Goal: Task Accomplishment & Management: Manage account settings

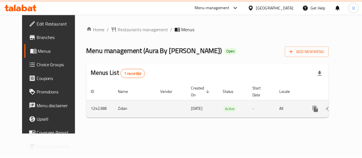
scroll to position [0, 2]
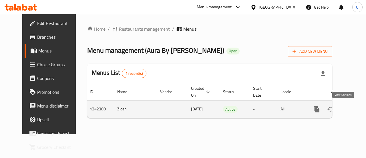
click at [354, 111] on icon "enhanced table" at bounding box center [357, 108] width 7 height 7
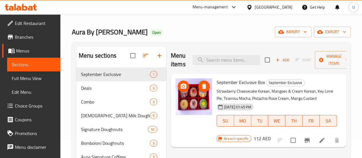
scroll to position [19, 0]
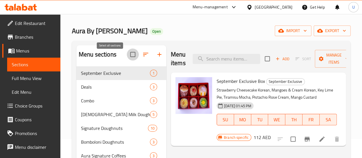
click at [127, 57] on input "checkbox" at bounding box center [133, 54] width 12 height 12
checkbox input "true"
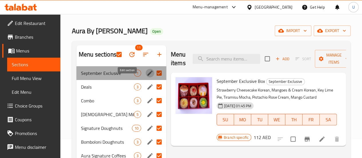
click at [147, 75] on icon "edit" at bounding box center [149, 72] width 5 height 5
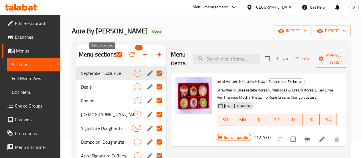
click at [113, 56] on input "checkbox" at bounding box center [119, 54] width 12 height 12
checkbox input "false"
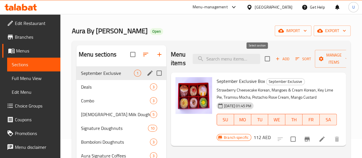
click at [261, 59] on input "checkbox" at bounding box center [267, 59] width 12 height 12
checkbox input "true"
click at [261, 59] on input "checkbox" at bounding box center [267, 59] width 12 height 12
checkbox input "false"
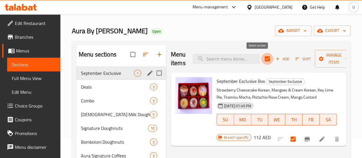
checkbox input "false"
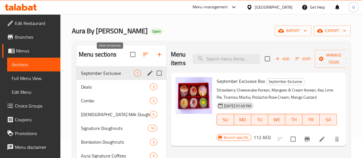
click at [127, 58] on input "checkbox" at bounding box center [133, 54] width 12 height 12
checkbox input "true"
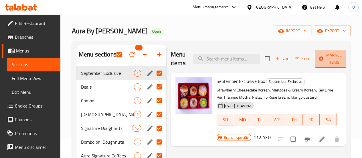
click at [334, 58] on span "Manage items" at bounding box center [333, 58] width 29 height 14
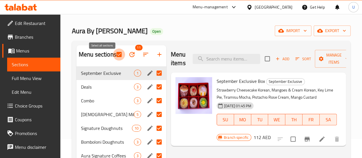
click at [113, 57] on input "checkbox" at bounding box center [119, 54] width 12 height 12
checkbox input "false"
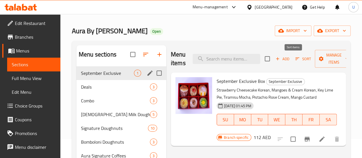
click at [294, 59] on icon "button" at bounding box center [296, 58] width 5 height 5
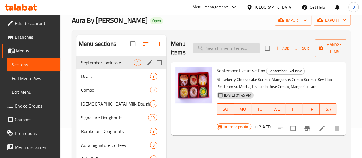
scroll to position [30, 0]
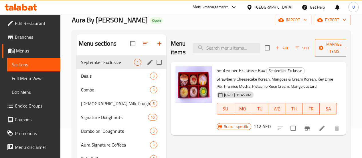
click at [324, 45] on span "Manage items" at bounding box center [333, 48] width 29 height 14
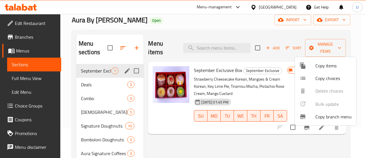
click at [280, 32] on div at bounding box center [183, 79] width 366 height 158
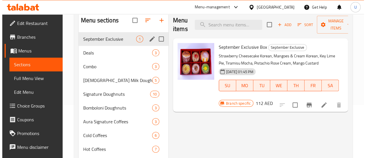
scroll to position [53, 0]
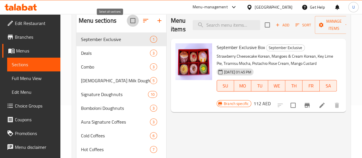
click at [127, 26] on input "checkbox" at bounding box center [133, 21] width 12 height 12
checkbox input "true"
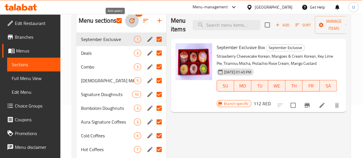
click at [128, 24] on icon "button" at bounding box center [131, 20] width 7 height 7
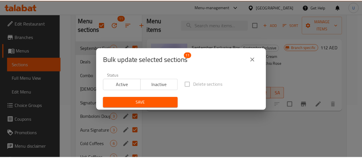
scroll to position [1, 0]
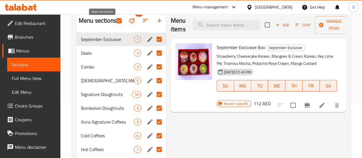
click at [113, 27] on input "checkbox" at bounding box center [119, 21] width 12 height 12
checkbox input "false"
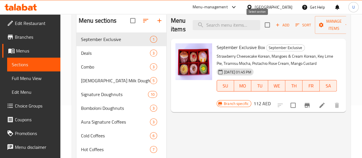
click at [261, 28] on input "checkbox" at bounding box center [267, 25] width 12 height 12
checkbox input "true"
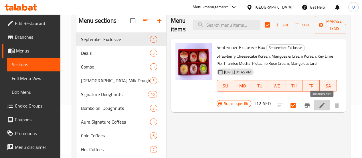
click at [321, 104] on icon at bounding box center [321, 104] width 5 height 5
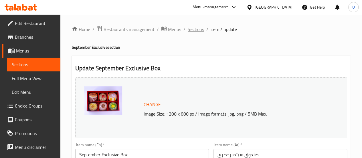
click at [202, 29] on span "Sections" at bounding box center [196, 29] width 16 height 7
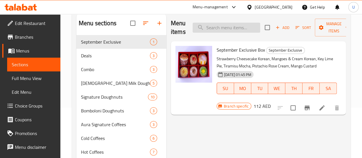
scroll to position [50, 0]
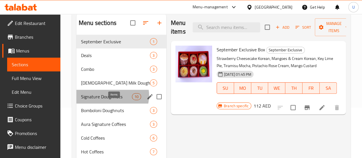
click at [132, 99] on span "10" at bounding box center [136, 96] width 9 height 5
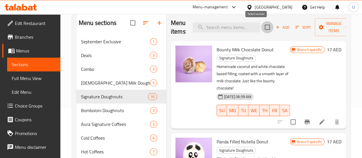
click at [261, 28] on input "checkbox" at bounding box center [267, 27] width 12 height 12
checkbox input "true"
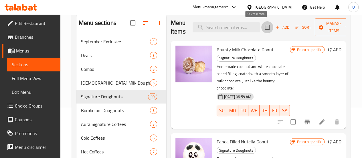
checkbox input "true"
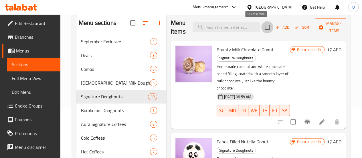
checkbox input "true"
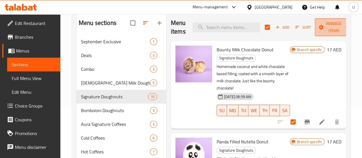
click at [330, 25] on span "Manage items" at bounding box center [333, 27] width 29 height 14
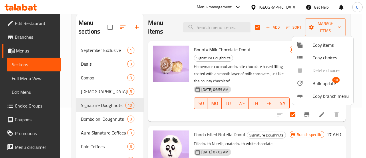
click at [315, 82] on span "Bulk update" at bounding box center [323, 83] width 23 height 7
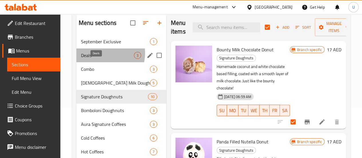
click at [107, 59] on span "Deals" at bounding box center [107, 55] width 53 height 7
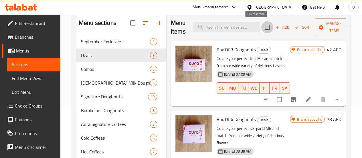
click at [261, 26] on input "checkbox" at bounding box center [267, 27] width 12 height 12
checkbox input "true"
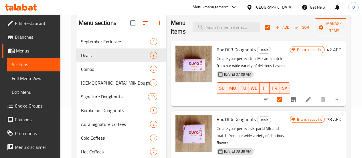
click at [320, 28] on span "Manage items" at bounding box center [333, 27] width 29 height 14
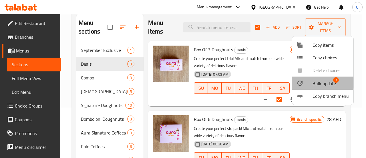
click at [313, 82] on span "Bulk update" at bounding box center [323, 83] width 23 height 7
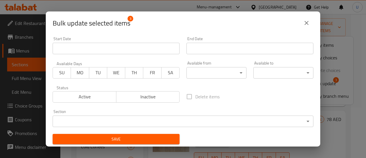
click at [63, 71] on span "SU" at bounding box center [61, 72] width 13 height 8
click at [78, 75] on span "MO" at bounding box center [79, 72] width 13 height 8
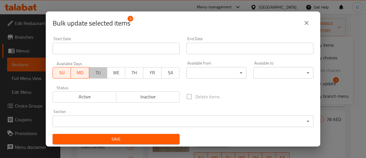
click at [94, 72] on span "TU" at bounding box center [97, 72] width 13 height 8
click at [118, 72] on span "WE" at bounding box center [115, 72] width 13 height 8
click at [132, 71] on span "TH" at bounding box center [133, 72] width 13 height 8
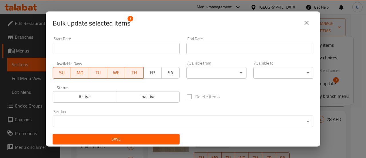
click at [146, 72] on span "FR" at bounding box center [152, 72] width 13 height 8
click at [161, 70] on button "SA" at bounding box center [170, 72] width 18 height 11
click at [85, 94] on span "Active" at bounding box center [84, 96] width 59 height 8
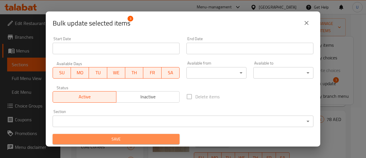
click at [119, 141] on span "Save" at bounding box center [116, 138] width 118 height 7
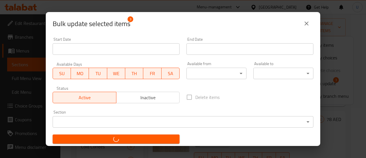
checkbox input "false"
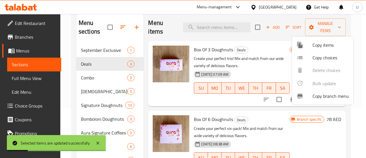
click at [93, 52] on div at bounding box center [183, 79] width 366 height 158
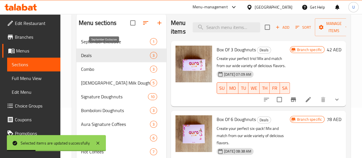
click at [97, 45] on span "September Exclusive" at bounding box center [115, 41] width 69 height 7
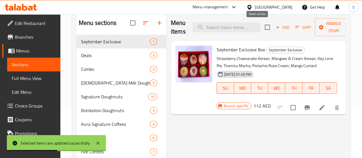
click at [261, 26] on input "checkbox" at bounding box center [267, 27] width 12 height 12
checkbox input "true"
click at [336, 33] on span "Manage items" at bounding box center [333, 27] width 29 height 14
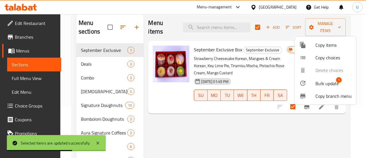
click at [322, 82] on span "Bulk update" at bounding box center [326, 83] width 23 height 7
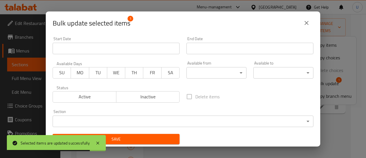
click at [66, 71] on span "SU" at bounding box center [61, 72] width 13 height 8
click at [80, 74] on span "MO" at bounding box center [79, 72] width 13 height 8
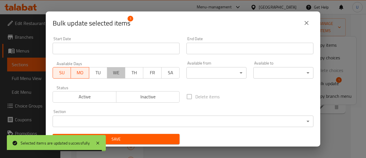
click at [109, 74] on span "WE" at bounding box center [115, 72] width 13 height 8
click at [99, 72] on span "TU" at bounding box center [97, 72] width 13 height 8
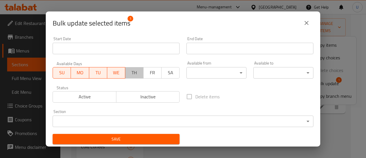
click at [125, 73] on button "TH" at bounding box center [134, 72] width 18 height 11
click at [148, 73] on span "FR" at bounding box center [152, 72] width 13 height 8
click at [161, 72] on button "SA" at bounding box center [170, 72] width 18 height 11
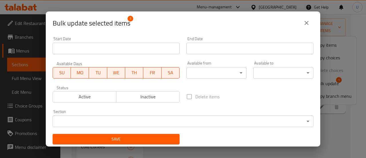
click at [79, 93] on span "Active" at bounding box center [84, 96] width 59 height 8
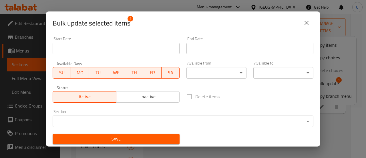
click at [203, 71] on body "​ Menu-management [GEOGRAPHIC_DATA] Get Help U Edit Restaurant Branches Menus S…" at bounding box center [183, 35] width 366 height 143
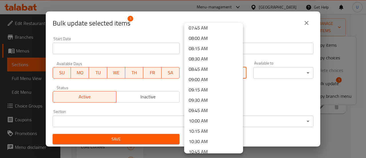
scroll to position [321, 0]
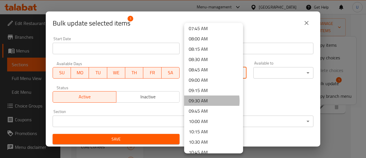
click at [202, 101] on li "09:30 AM" at bounding box center [213, 100] width 59 height 10
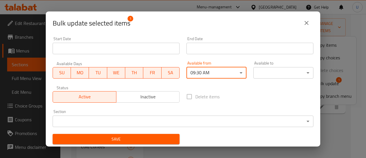
click at [267, 72] on body "​ Menu-management [GEOGRAPHIC_DATA] Get Help U Edit Restaurant Branches Menus S…" at bounding box center [183, 35] width 366 height 143
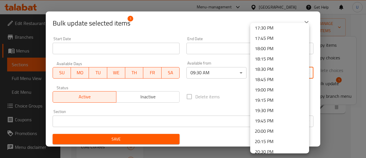
scroll to position [872, 0]
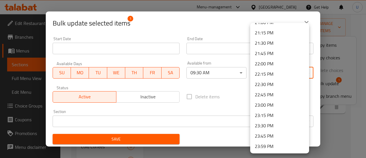
click at [261, 135] on li "23:45 PM" at bounding box center [279, 135] width 59 height 10
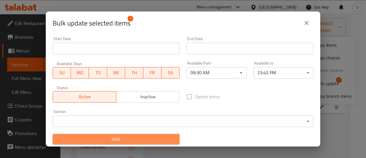
click at [122, 139] on span "Save" at bounding box center [116, 138] width 118 height 7
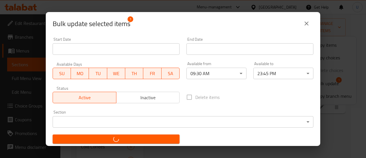
checkbox input "false"
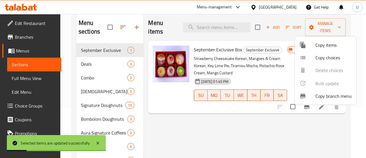
click at [109, 65] on div at bounding box center [183, 79] width 366 height 158
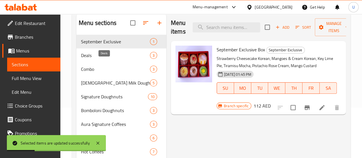
click at [109, 59] on span "Deals" at bounding box center [115, 55] width 69 height 7
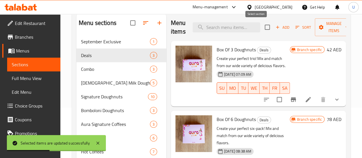
click at [261, 25] on input "checkbox" at bounding box center [267, 27] width 12 height 12
checkbox input "true"
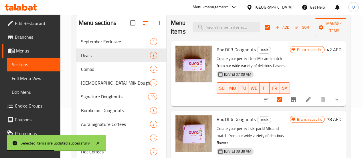
click at [332, 22] on span "Manage items" at bounding box center [333, 27] width 29 height 14
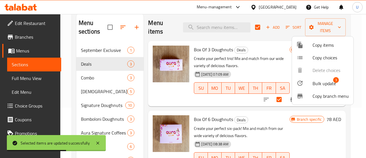
click at [310, 82] on div at bounding box center [304, 82] width 16 height 7
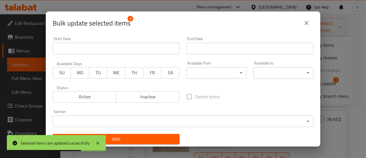
click at [63, 73] on span "SU" at bounding box center [61, 72] width 13 height 8
click at [77, 73] on span "MO" at bounding box center [79, 72] width 13 height 8
click at [95, 73] on span "TU" at bounding box center [97, 72] width 13 height 8
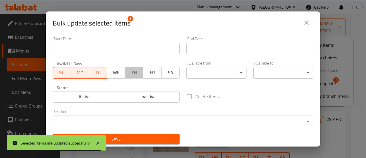
click at [132, 71] on span "TH" at bounding box center [133, 72] width 13 height 8
click at [118, 71] on span "WE" at bounding box center [115, 72] width 13 height 8
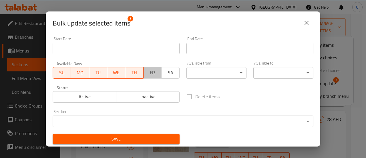
click at [147, 73] on span "FR" at bounding box center [152, 72] width 13 height 8
click at [164, 71] on span "SA" at bounding box center [170, 72] width 13 height 8
click at [95, 94] on span "Active" at bounding box center [84, 96] width 59 height 8
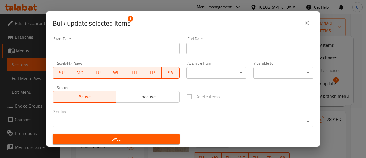
click at [207, 73] on body "​ Menu-management [GEOGRAPHIC_DATA] Get Help U Edit Restaurant Branches Menus S…" at bounding box center [183, 35] width 366 height 143
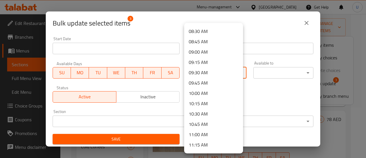
scroll to position [344, 0]
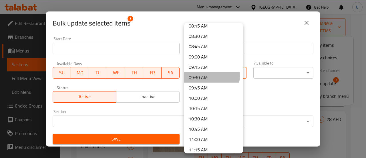
click at [204, 75] on li "09:30 AM" at bounding box center [213, 77] width 59 height 10
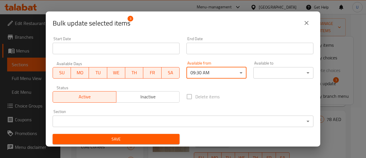
click at [270, 74] on body "​ Menu-management [GEOGRAPHIC_DATA] Get Help U Edit Restaurant Branches Menus S…" at bounding box center [183, 35] width 366 height 143
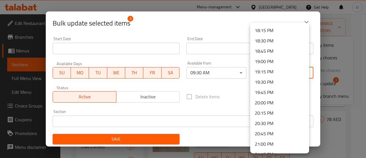
scroll to position [872, 0]
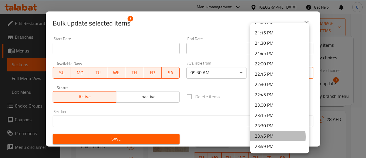
click at [265, 136] on li "23:45 PM" at bounding box center [279, 135] width 59 height 10
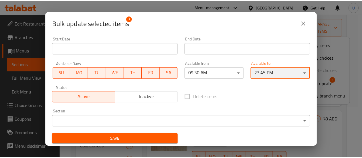
scroll to position [1, 0]
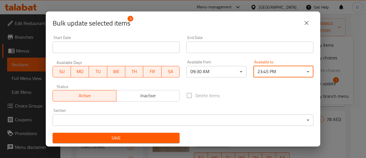
click at [126, 137] on span "Save" at bounding box center [116, 137] width 118 height 7
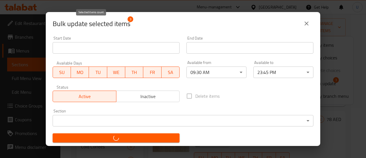
checkbox input "false"
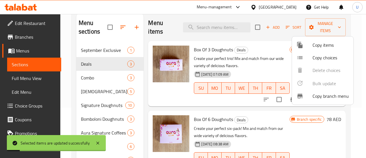
click at [106, 48] on div at bounding box center [183, 79] width 366 height 158
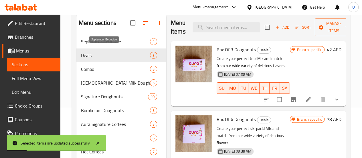
click at [106, 45] on span "September Exclusive" at bounding box center [115, 41] width 69 height 7
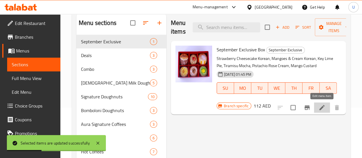
click at [320, 106] on icon at bounding box center [321, 107] width 7 height 7
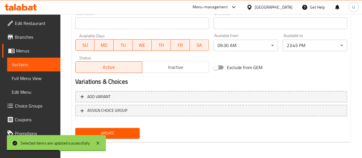
scroll to position [221, 0]
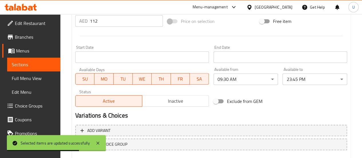
click at [22, 66] on span "Sections" at bounding box center [34, 64] width 44 height 7
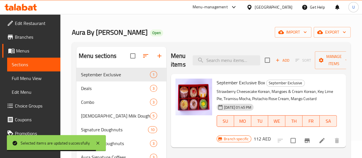
scroll to position [17, 0]
click at [95, 92] on span "Deals" at bounding box center [107, 88] width 53 height 7
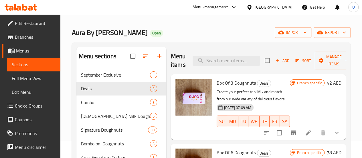
scroll to position [49, 0]
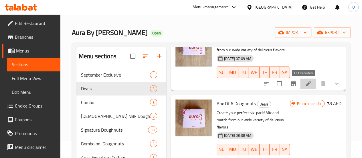
click at [305, 84] on icon at bounding box center [307, 83] width 5 height 5
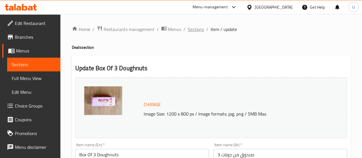
click at [189, 29] on span "Sections" at bounding box center [196, 29] width 16 height 7
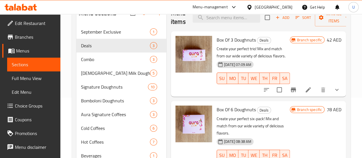
scroll to position [60, 0]
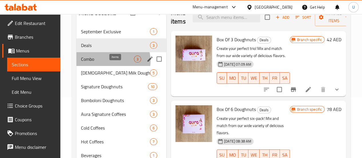
click at [134, 62] on span "3" at bounding box center [137, 58] width 7 height 5
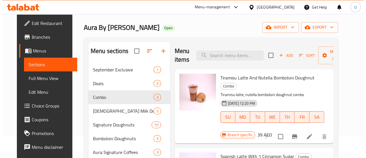
scroll to position [22, 0]
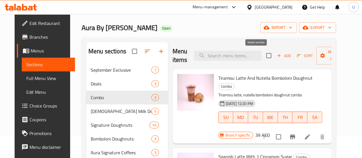
click at [262, 57] on input "checkbox" at bounding box center [268, 55] width 12 height 12
checkbox input "true"
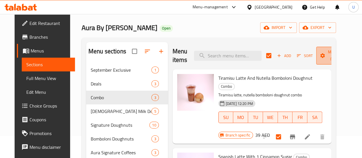
click at [333, 59] on span "Manage items" at bounding box center [334, 55] width 29 height 14
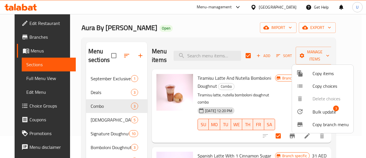
click at [320, 110] on span "Bulk update" at bounding box center [323, 111] width 23 height 7
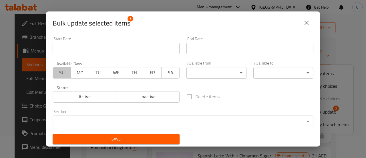
click at [59, 75] on span "SU" at bounding box center [61, 72] width 13 height 8
click at [76, 75] on span "MO" at bounding box center [79, 72] width 13 height 8
click at [98, 75] on span "TU" at bounding box center [97, 72] width 13 height 8
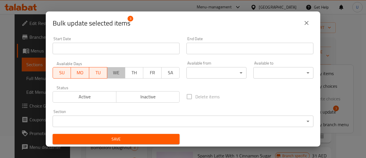
click at [111, 73] on span "WE" at bounding box center [115, 72] width 13 height 8
click at [130, 72] on span "TH" at bounding box center [133, 72] width 13 height 8
click at [151, 73] on span "FR" at bounding box center [152, 72] width 13 height 8
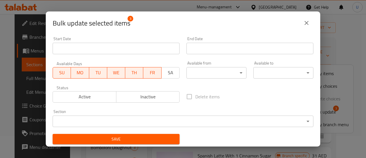
click at [161, 72] on button "SA" at bounding box center [170, 72] width 18 height 11
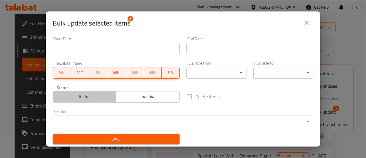
click at [86, 102] on button "Active" at bounding box center [85, 96] width 64 height 11
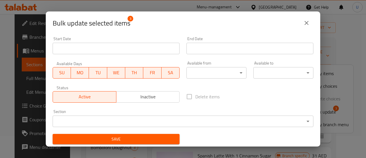
click at [213, 73] on body "​ Menu-management [GEOGRAPHIC_DATA] Get Help U Edit Restaurant Branches Menus S…" at bounding box center [183, 63] width 366 height 143
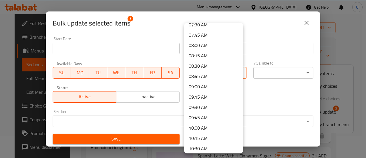
scroll to position [315, 0]
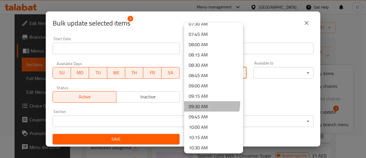
click at [205, 103] on li "09:30 AM" at bounding box center [213, 106] width 59 height 10
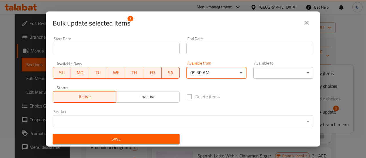
click at [280, 67] on body "​ Menu-management [GEOGRAPHIC_DATA] Get Help U Edit Restaurant Branches Menus S…" at bounding box center [183, 63] width 366 height 143
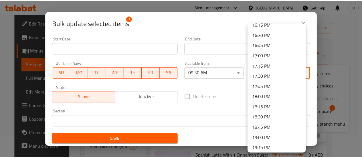
scroll to position [872, 0]
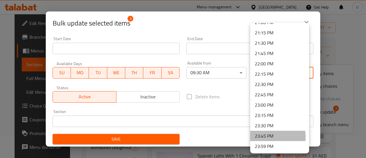
click at [267, 136] on li "23:45 PM" at bounding box center [279, 135] width 59 height 10
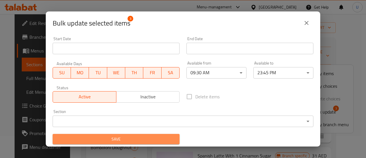
click at [134, 141] on span "Save" at bounding box center [116, 138] width 118 height 7
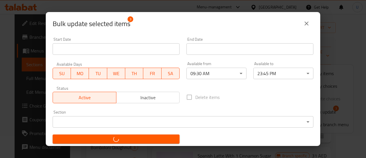
checkbox input "false"
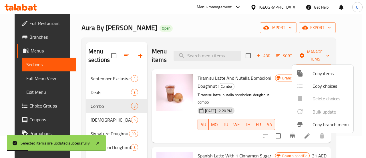
click at [171, 45] on div at bounding box center [183, 79] width 366 height 158
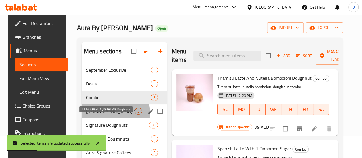
click at [105, 114] on span "[DEMOGRAPHIC_DATA] Milk Doughnuts" at bounding box center [110, 110] width 49 height 7
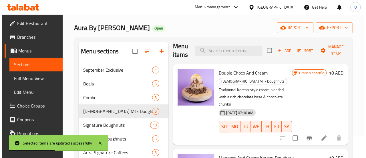
scroll to position [5, 0]
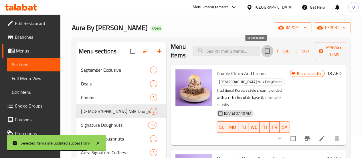
click at [261, 47] on input "checkbox" at bounding box center [267, 51] width 12 height 12
checkbox input "true"
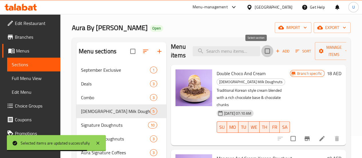
checkbox input "true"
click at [331, 49] on span "Manage items" at bounding box center [333, 51] width 29 height 14
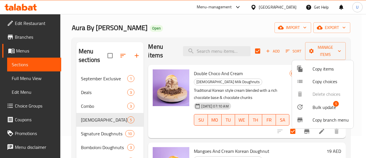
click at [320, 105] on span "Bulk update" at bounding box center [323, 106] width 23 height 7
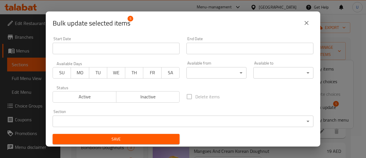
click at [64, 73] on span "SU" at bounding box center [61, 72] width 13 height 8
click at [79, 75] on span "MO" at bounding box center [79, 72] width 13 height 8
click at [94, 71] on span "TU" at bounding box center [97, 72] width 13 height 8
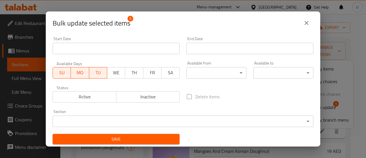
click at [119, 74] on span "WE" at bounding box center [115, 72] width 13 height 8
click at [130, 74] on span "TH" at bounding box center [133, 72] width 13 height 8
click at [141, 74] on button "TH" at bounding box center [134, 72] width 18 height 11
click at [147, 73] on span "FR" at bounding box center [152, 72] width 13 height 8
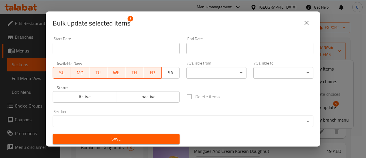
click at [176, 70] on button "SA" at bounding box center [170, 72] width 18 height 11
click at [75, 98] on span "Active" at bounding box center [84, 96] width 59 height 8
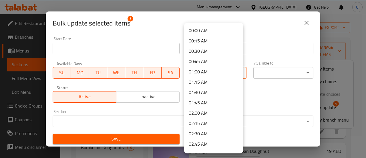
click at [218, 67] on body "​ Menu-management [GEOGRAPHIC_DATA] Get Help U Edit Restaurant Branches Menus S…" at bounding box center [183, 63] width 366 height 143
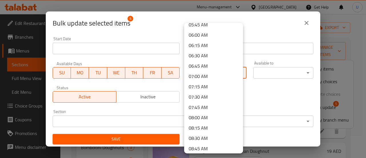
scroll to position [307, 0]
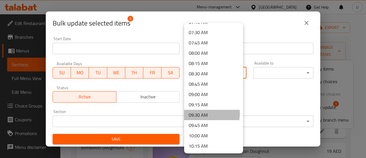
click at [204, 113] on li "09:30 AM" at bounding box center [213, 114] width 59 height 10
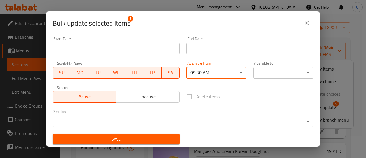
click at [273, 73] on body "​ Menu-management [GEOGRAPHIC_DATA] Get Help U Edit Restaurant Branches Menus S…" at bounding box center [183, 63] width 366 height 143
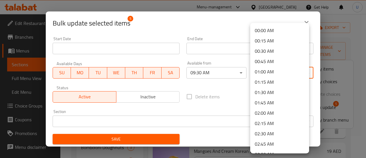
drag, startPoint x: 273, startPoint y: 73, endPoint x: 273, endPoint y: 39, distance: 34.0
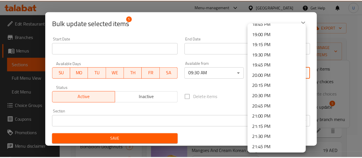
scroll to position [872, 0]
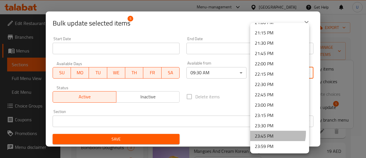
click at [271, 132] on li "23:45 PM" at bounding box center [279, 135] width 59 height 10
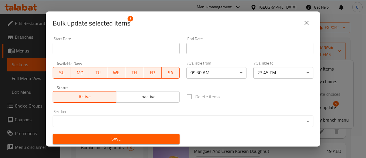
click at [141, 87] on div "Active Inactive" at bounding box center [116, 93] width 127 height 17
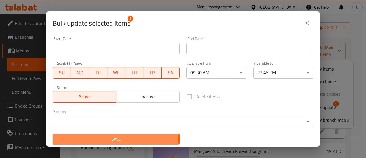
click at [114, 135] on span "Save" at bounding box center [116, 138] width 118 height 7
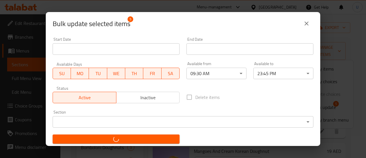
checkbox input "false"
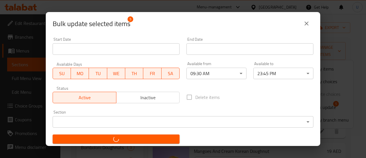
checkbox input "false"
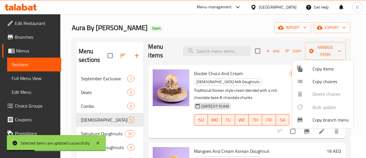
click at [146, 102] on div at bounding box center [183, 79] width 366 height 158
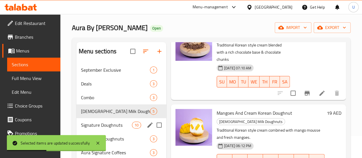
scroll to position [58, 0]
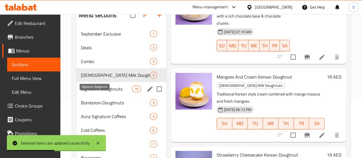
click at [98, 92] on span "Signature Doughnuts" at bounding box center [106, 88] width 51 height 7
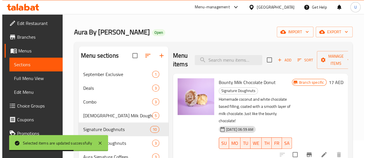
scroll to position [17, 0]
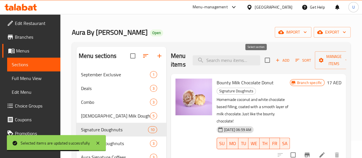
click at [261, 61] on input "checkbox" at bounding box center [267, 60] width 12 height 12
checkbox input "true"
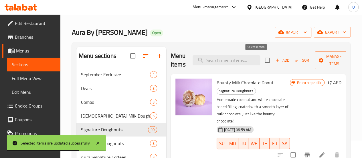
checkbox input "true"
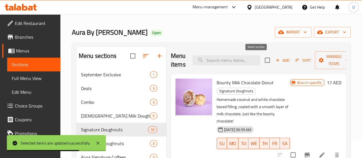
checkbox input "true"
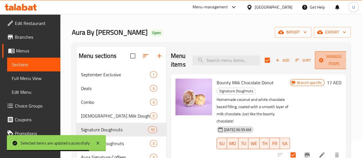
click at [323, 59] on span "Manage items" at bounding box center [333, 60] width 29 height 14
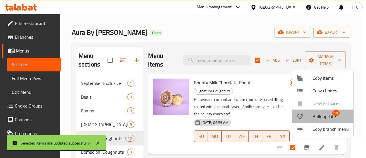
click at [318, 114] on span "Bulk update" at bounding box center [323, 116] width 23 height 7
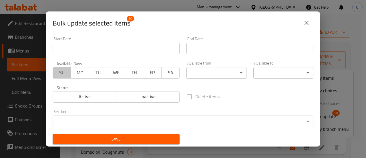
click at [64, 70] on span "SU" at bounding box center [61, 72] width 13 height 8
click at [74, 71] on span "MO" at bounding box center [79, 72] width 13 height 8
click at [95, 71] on span "TU" at bounding box center [97, 72] width 13 height 8
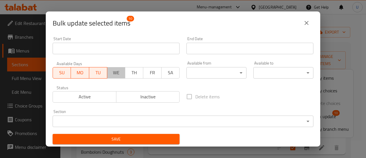
click at [117, 72] on span "WE" at bounding box center [115, 72] width 13 height 8
click at [129, 74] on span "TH" at bounding box center [133, 72] width 13 height 8
click at [146, 74] on span "FR" at bounding box center [152, 72] width 13 height 8
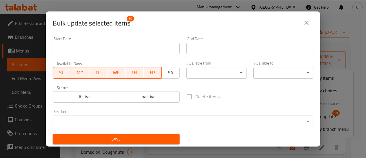
click at [166, 74] on span "SA" at bounding box center [170, 72] width 13 height 8
click at [91, 97] on span "Active" at bounding box center [84, 96] width 59 height 8
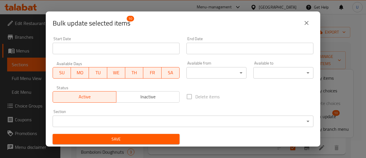
click at [217, 72] on body "​ Menu-management [GEOGRAPHIC_DATA] Get Help U Edit Restaurant Branches Menus S…" at bounding box center [183, 68] width 366 height 143
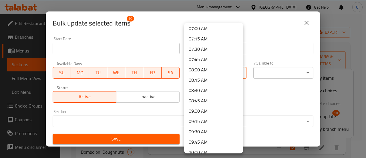
scroll to position [336, 0]
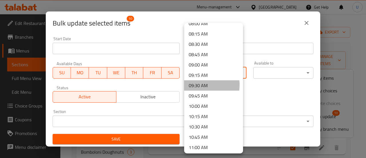
click at [200, 85] on li "09:30 AM" at bounding box center [213, 85] width 59 height 10
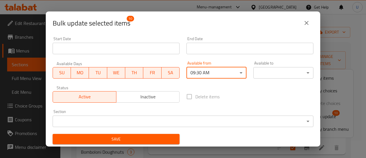
click at [271, 80] on div "Available to ​ ​" at bounding box center [283, 69] width 67 height 24
click at [278, 75] on body "​ Menu-management [GEOGRAPHIC_DATA] Get Help U Edit Restaurant Branches Menus S…" at bounding box center [183, 68] width 366 height 143
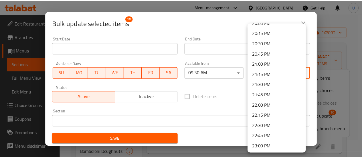
scroll to position [872, 0]
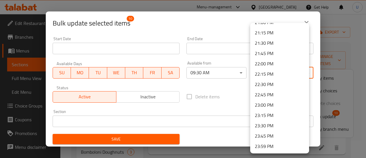
click at [267, 134] on li "23:45 PM" at bounding box center [279, 135] width 59 height 10
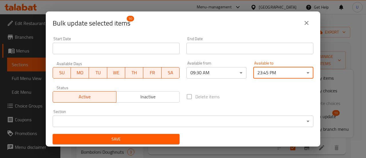
click at [246, 87] on div "Start Date Start Date End Date End Date Available Days SU MO TU WE TH FR SA Ava…" at bounding box center [183, 90] width 268 height 114
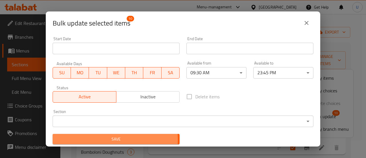
click at [110, 139] on span "Save" at bounding box center [116, 138] width 118 height 7
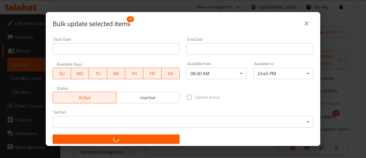
checkbox input "false"
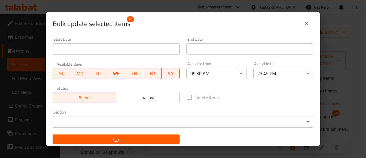
checkbox input "false"
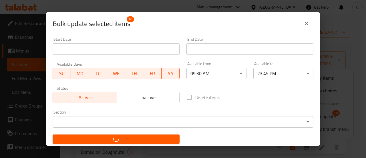
checkbox input "false"
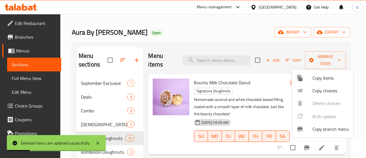
click at [146, 124] on div at bounding box center [183, 79] width 366 height 158
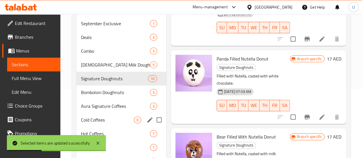
scroll to position [69, 0]
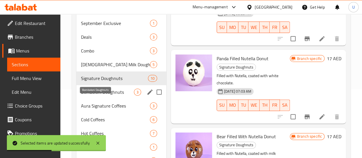
click at [97, 95] on span "Bomboloni Doughnuts" at bounding box center [107, 91] width 53 height 7
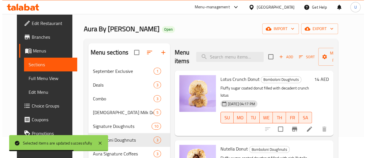
scroll to position [21, 0]
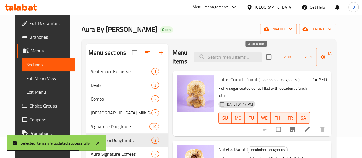
click at [262, 57] on input "checkbox" at bounding box center [268, 57] width 12 height 12
checkbox input "true"
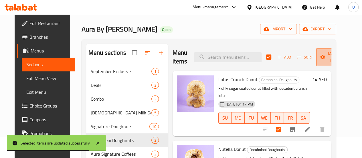
click at [330, 51] on span "Manage items" at bounding box center [334, 57] width 29 height 14
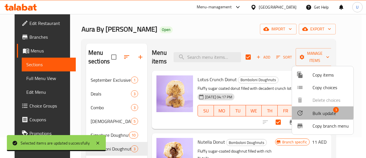
click at [309, 109] on div at bounding box center [304, 112] width 16 height 7
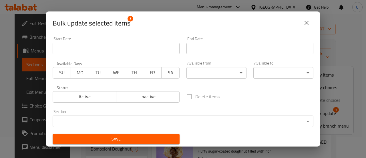
click at [66, 74] on span "SU" at bounding box center [61, 72] width 13 height 8
click at [75, 74] on span "MO" at bounding box center [79, 72] width 13 height 8
click at [88, 73] on button "MO" at bounding box center [80, 72] width 18 height 11
click at [91, 73] on span "TU" at bounding box center [97, 72] width 13 height 8
click at [81, 72] on span "MO" at bounding box center [79, 72] width 13 height 8
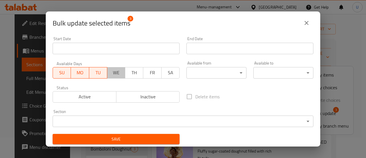
click at [116, 73] on span "WE" at bounding box center [115, 72] width 13 height 8
click at [134, 74] on span "TH" at bounding box center [133, 72] width 13 height 8
click at [146, 74] on span "FR" at bounding box center [152, 72] width 13 height 8
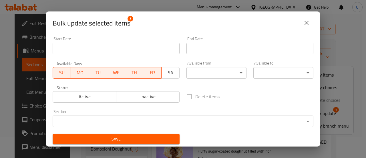
click at [165, 72] on span "SA" at bounding box center [170, 72] width 13 height 8
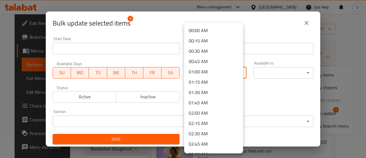
click at [207, 75] on body "​ Menu-management [GEOGRAPHIC_DATA] Get Help U Edit Restaurant Branches Menus S…" at bounding box center [183, 64] width 366 height 143
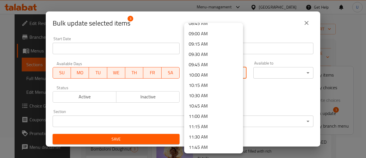
scroll to position [354, 0]
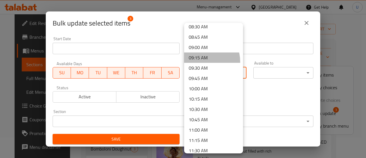
click at [200, 61] on li "09:15 AM" at bounding box center [213, 57] width 59 height 10
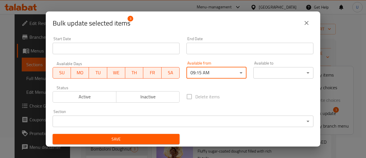
click at [201, 71] on body "​ Menu-management [GEOGRAPHIC_DATA] Get Help U Edit Restaurant Branches Menus S…" at bounding box center [183, 64] width 366 height 143
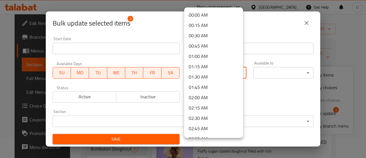
scroll to position [323, 0]
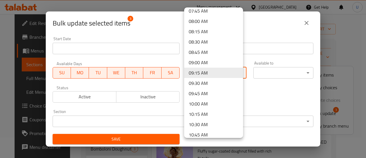
click at [201, 82] on li "09:30 AM" at bounding box center [213, 83] width 59 height 10
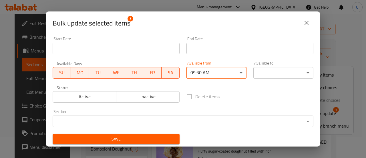
click at [276, 72] on body "​ Menu-management [GEOGRAPHIC_DATA] Get Help U Edit Restaurant Branches Menus S…" at bounding box center [183, 64] width 366 height 143
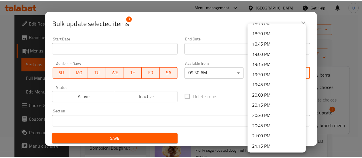
scroll to position [872, 0]
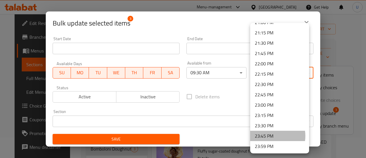
click at [270, 135] on li "23:45 PM" at bounding box center [279, 135] width 59 height 10
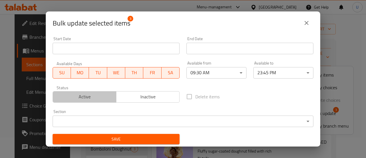
click at [91, 94] on span "Active" at bounding box center [84, 96] width 59 height 8
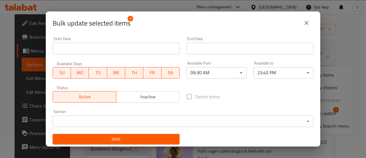
click at [121, 136] on span "Save" at bounding box center [116, 138] width 118 height 7
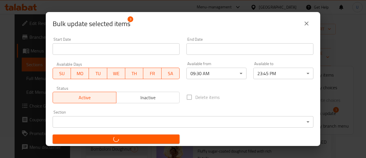
checkbox input "false"
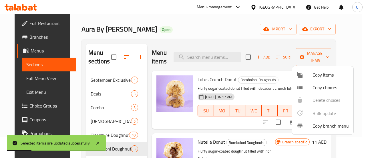
click at [146, 115] on div at bounding box center [183, 79] width 366 height 158
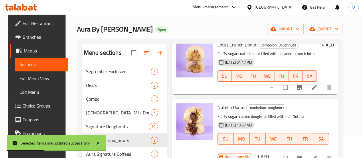
scroll to position [89, 0]
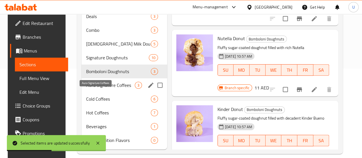
click at [100, 88] on span "Aura Signature Coffees" at bounding box center [110, 84] width 49 height 7
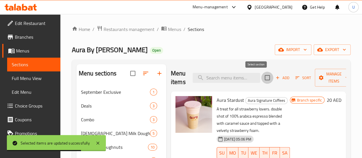
click at [261, 79] on input "checkbox" at bounding box center [267, 77] width 12 height 12
checkbox input "true"
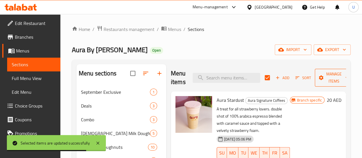
click at [344, 75] on icon "button" at bounding box center [347, 78] width 6 height 6
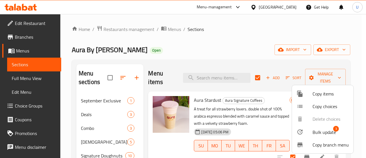
click at [325, 126] on ul "Copy items Copy choices Delete choices Bulk update 3 Copy branch menu" at bounding box center [322, 119] width 61 height 68
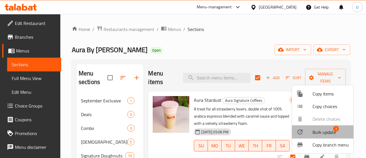
click at [325, 128] on span "Bulk update" at bounding box center [323, 131] width 23 height 7
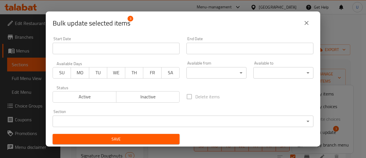
click at [65, 71] on span "SU" at bounding box center [61, 72] width 13 height 8
click at [81, 74] on span "MO" at bounding box center [79, 72] width 13 height 8
click at [91, 73] on span "TU" at bounding box center [97, 72] width 13 height 8
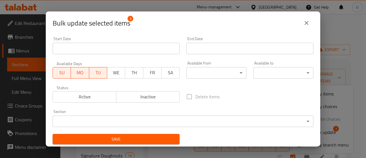
click at [127, 73] on span "TH" at bounding box center [133, 72] width 13 height 8
click at [112, 72] on span "WE" at bounding box center [115, 72] width 13 height 8
click at [146, 73] on span "FR" at bounding box center [152, 72] width 13 height 8
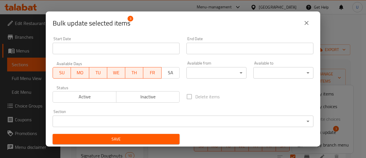
click at [164, 74] on span "SA" at bounding box center [170, 72] width 13 height 8
click at [109, 95] on span "Active" at bounding box center [84, 96] width 59 height 8
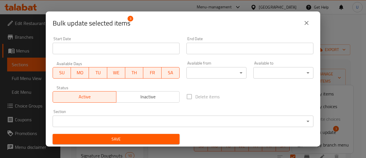
click at [218, 70] on body "​ Menu-management [GEOGRAPHIC_DATA] Get Help U Edit Restaurant Branches Menus S…" at bounding box center [183, 85] width 366 height 143
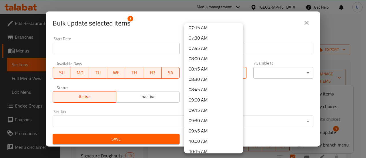
scroll to position [303, 0]
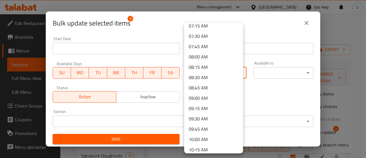
click at [198, 115] on li "09:30 AM" at bounding box center [213, 118] width 59 height 10
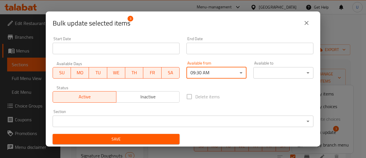
click at [288, 72] on body "​ Menu-management [GEOGRAPHIC_DATA] Get Help U Edit Restaurant Branches Menus S…" at bounding box center [183, 85] width 366 height 143
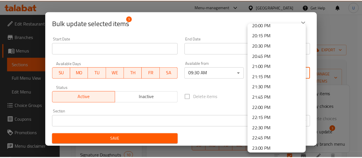
scroll to position [872, 0]
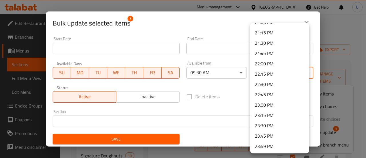
click at [266, 139] on li "23:45 PM" at bounding box center [279, 135] width 59 height 10
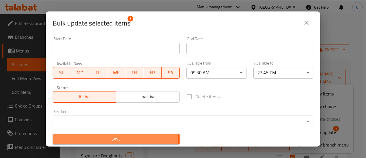
click at [112, 139] on span "Save" at bounding box center [116, 138] width 118 height 7
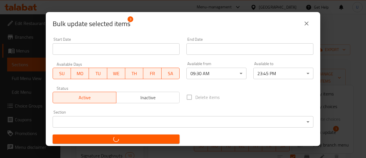
checkbox input "false"
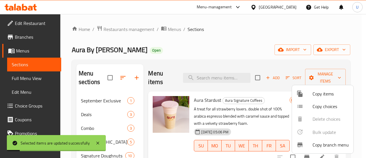
click at [145, 128] on div at bounding box center [183, 79] width 366 height 158
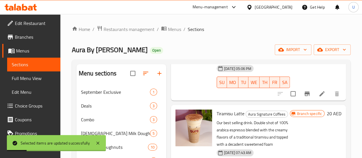
scroll to position [105, 0]
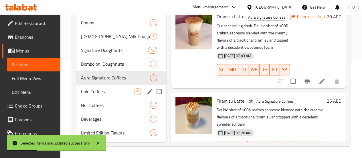
click at [101, 94] on span "Cold Coffees" at bounding box center [107, 91] width 53 height 7
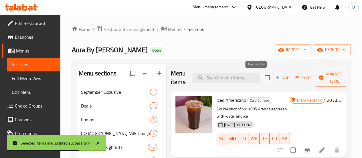
click at [261, 77] on input "checkbox" at bounding box center [267, 77] width 12 height 12
checkbox input "true"
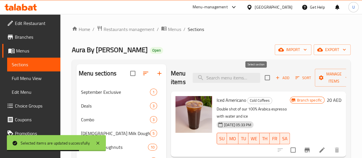
checkbox input "true"
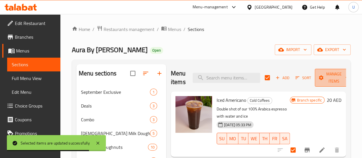
click at [330, 81] on span "Manage items" at bounding box center [333, 77] width 29 height 14
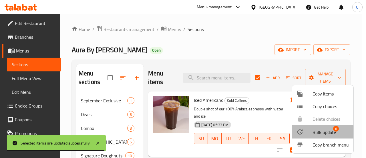
click at [316, 132] on span "Bulk update" at bounding box center [323, 131] width 23 height 7
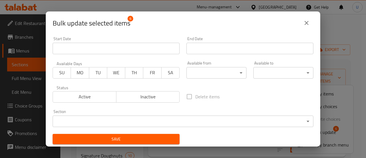
click at [59, 67] on button "SU" at bounding box center [62, 72] width 18 height 11
click at [72, 68] on button "MO" at bounding box center [80, 72] width 18 height 11
click at [95, 70] on span "TU" at bounding box center [97, 72] width 13 height 8
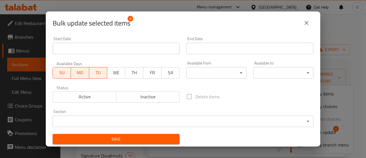
click at [112, 73] on span "WE" at bounding box center [115, 72] width 13 height 8
click at [141, 71] on button "TH" at bounding box center [134, 72] width 18 height 11
click at [148, 73] on span "FR" at bounding box center [152, 72] width 13 height 8
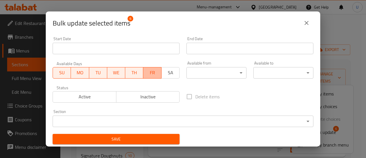
click at [156, 73] on span "FR" at bounding box center [151, 72] width 13 height 8
click at [157, 73] on span "FR" at bounding box center [152, 72] width 13 height 8
click at [164, 73] on span "SA" at bounding box center [170, 72] width 13 height 8
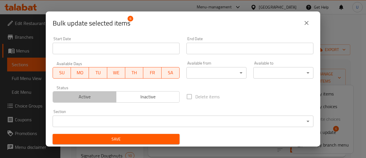
click at [93, 101] on button "Active" at bounding box center [85, 96] width 64 height 11
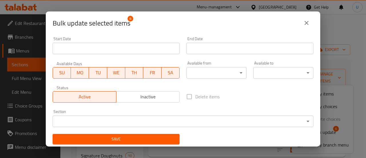
click at [202, 77] on body "​ Menu-management [GEOGRAPHIC_DATA] Get Help U Edit Restaurant Branches Menus S…" at bounding box center [183, 85] width 366 height 143
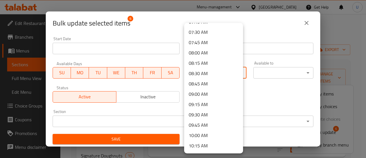
scroll to position [311, 0]
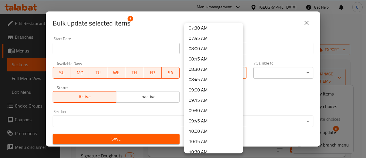
click at [203, 108] on li "09:30 AM" at bounding box center [213, 110] width 59 height 10
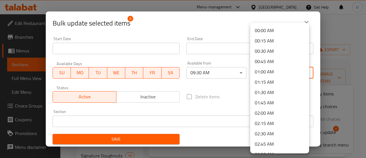
click at [280, 78] on body "​ Menu-management [GEOGRAPHIC_DATA] Get Help U Edit Restaurant Branches Menus S…" at bounding box center [183, 85] width 366 height 143
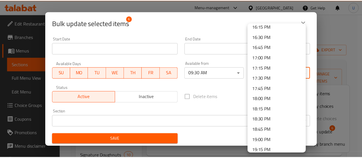
scroll to position [872, 0]
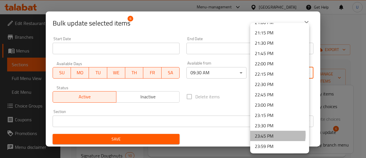
click at [265, 134] on li "23:45 PM" at bounding box center [279, 135] width 59 height 10
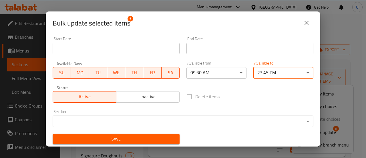
click at [113, 139] on span "Save" at bounding box center [116, 138] width 118 height 7
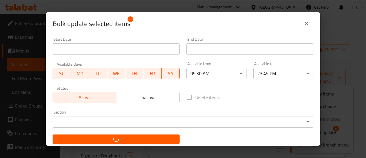
checkbox input "false"
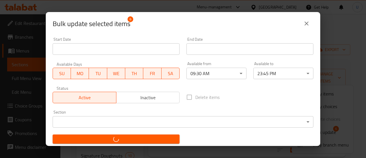
checkbox input "false"
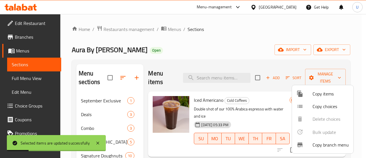
click at [146, 124] on div at bounding box center [183, 79] width 366 height 158
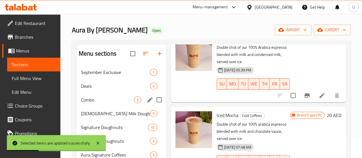
scroll to position [105, 0]
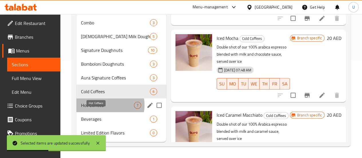
click at [102, 105] on span "Hot Coffees" at bounding box center [107, 104] width 53 height 7
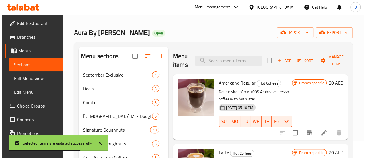
scroll to position [17, 0]
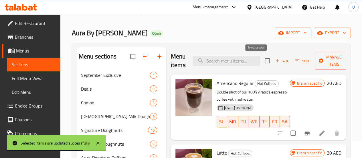
click at [261, 65] on input "checkbox" at bounding box center [267, 61] width 12 height 12
checkbox input "true"
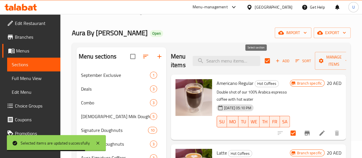
checkbox input "true"
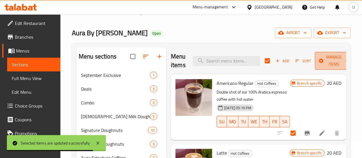
click at [321, 66] on span "Manage items" at bounding box center [333, 60] width 29 height 14
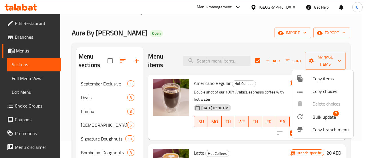
click at [325, 114] on span "Bulk update" at bounding box center [323, 116] width 23 height 7
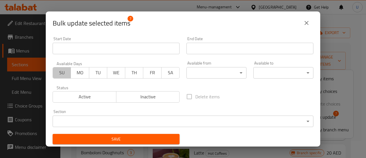
click at [62, 71] on span "SU" at bounding box center [61, 72] width 13 height 8
click at [77, 71] on span "MO" at bounding box center [79, 72] width 13 height 8
click at [93, 70] on span "TU" at bounding box center [97, 72] width 13 height 8
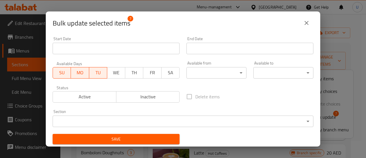
click at [118, 74] on span "WE" at bounding box center [115, 72] width 13 height 8
click at [134, 72] on span "TH" at bounding box center [133, 72] width 13 height 8
click at [150, 73] on span "FR" at bounding box center [152, 72] width 13 height 8
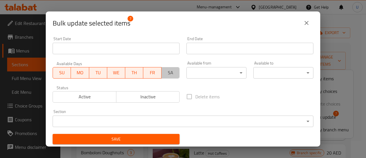
click at [165, 73] on span "SA" at bounding box center [170, 72] width 13 height 8
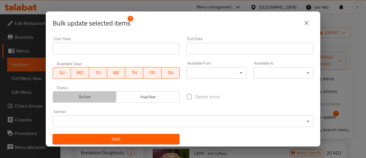
click at [83, 94] on span "Active" at bounding box center [84, 96] width 59 height 8
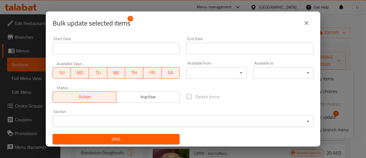
click at [213, 66] on div "Available from ​ ​" at bounding box center [216, 69] width 60 height 17
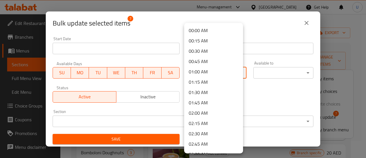
click at [213, 71] on body "​ Menu-management [GEOGRAPHIC_DATA] Get Help U Edit Restaurant Branches Menus S…" at bounding box center [183, 68] width 366 height 143
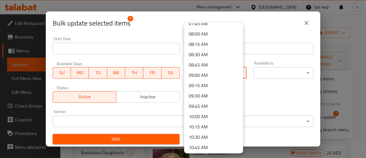
scroll to position [329, 0]
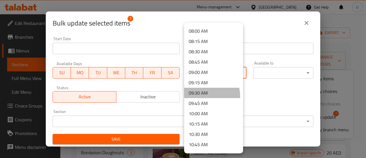
click at [200, 96] on li "09:30 AM" at bounding box center [213, 92] width 59 height 10
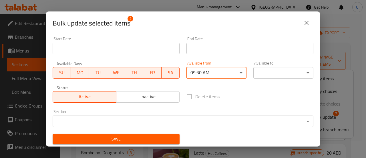
click at [276, 77] on body "​ Menu-management [GEOGRAPHIC_DATA] Get Help U Edit Restaurant Branches Menus S…" at bounding box center [183, 68] width 366 height 143
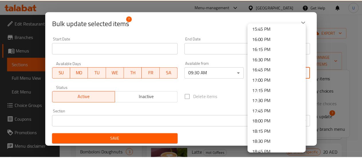
scroll to position [872, 0]
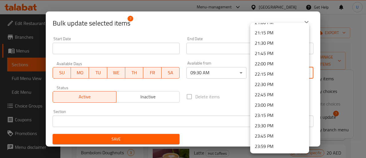
click at [270, 134] on li "23:45 PM" at bounding box center [279, 135] width 59 height 10
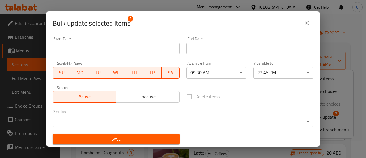
click at [236, 79] on div "Available from 09:30 AM ​" at bounding box center [216, 69] width 67 height 24
click at [111, 139] on span "Save" at bounding box center [116, 138] width 118 height 7
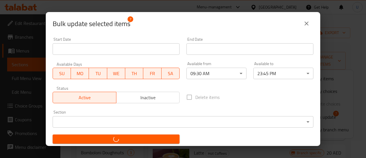
checkbox input "false"
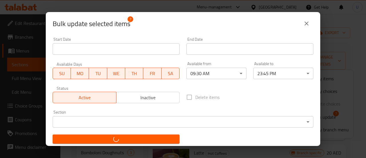
checkbox input "false"
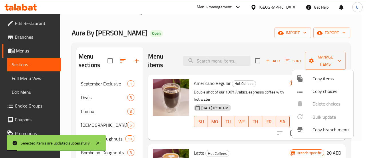
click at [146, 133] on div at bounding box center [183, 79] width 366 height 158
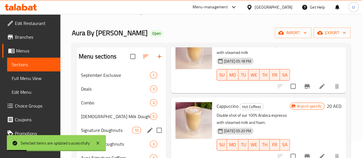
scroll to position [105, 0]
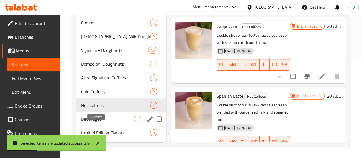
click at [97, 119] on span "Beverages" at bounding box center [107, 118] width 53 height 7
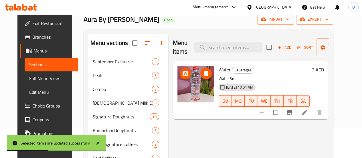
scroll to position [30, 0]
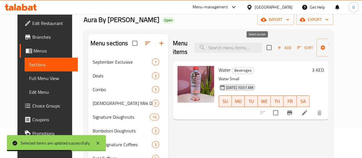
click at [263, 49] on input "checkbox" at bounding box center [269, 47] width 12 height 12
checkbox input "true"
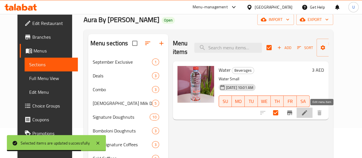
click at [307, 112] on icon at bounding box center [304, 112] width 5 height 5
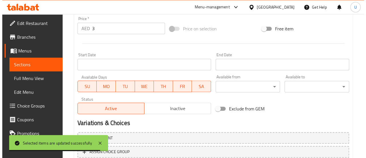
scroll to position [215, 0]
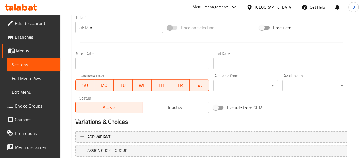
click at [241, 93] on div "Available from ​ ​" at bounding box center [245, 82] width 69 height 22
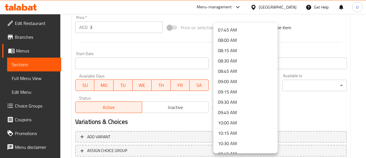
scroll to position [320, 0]
click at [237, 104] on li "09:30 AM" at bounding box center [245, 101] width 64 height 10
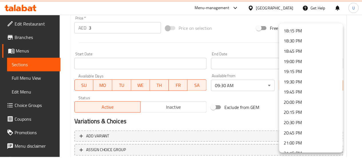
scroll to position [872, 0]
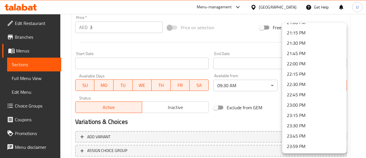
click at [298, 136] on li "23:45 PM" at bounding box center [314, 135] width 64 height 10
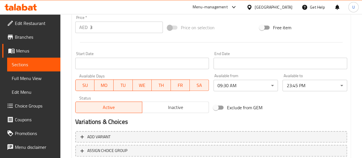
scroll to position [255, 0]
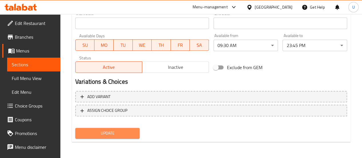
click at [114, 138] on button "Update" at bounding box center [107, 132] width 65 height 11
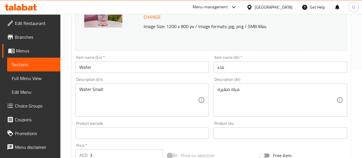
scroll to position [0, 0]
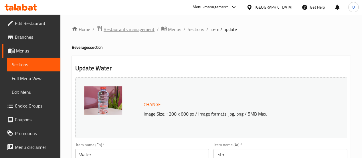
click at [138, 29] on span "Restaurants management" at bounding box center [128, 29] width 51 height 7
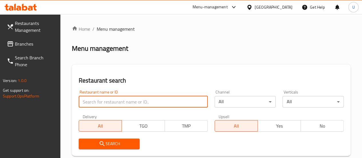
click at [119, 100] on input "search" at bounding box center [143, 101] width 129 height 11
type input "sharjah dhow"
click at [208, 8] on div "Menu-management" at bounding box center [209, 7] width 35 height 7
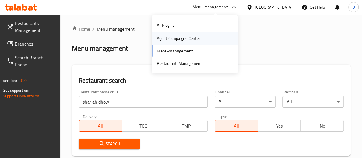
click at [201, 40] on div "Agent Campaigns Center" at bounding box center [178, 38] width 52 height 13
